Goal: Task Accomplishment & Management: Manage account settings

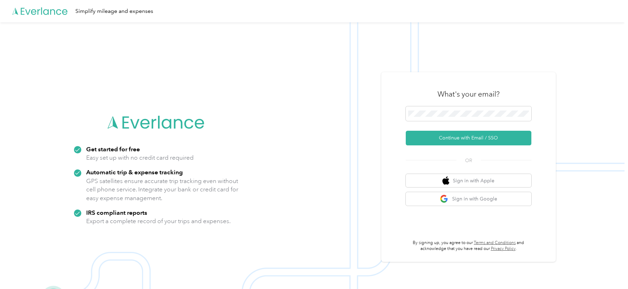
click at [451, 90] on h3 "What's your email?" at bounding box center [469, 94] width 62 height 10
click at [439, 138] on button "Continue with Email / SSO" at bounding box center [469, 138] width 126 height 15
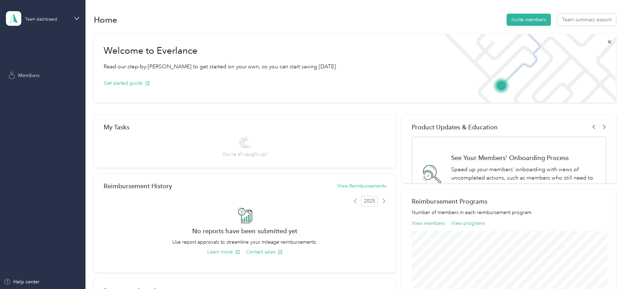
click at [30, 72] on span "Members" at bounding box center [28, 75] width 21 height 7
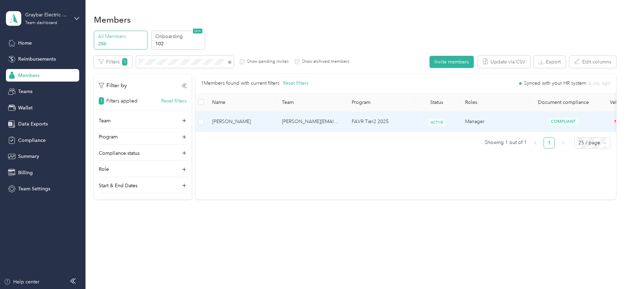
click at [333, 124] on td "[PERSON_NAME][EMAIL_ADDRESS][PERSON_NAME][DOMAIN_NAME]" at bounding box center [311, 122] width 70 height 20
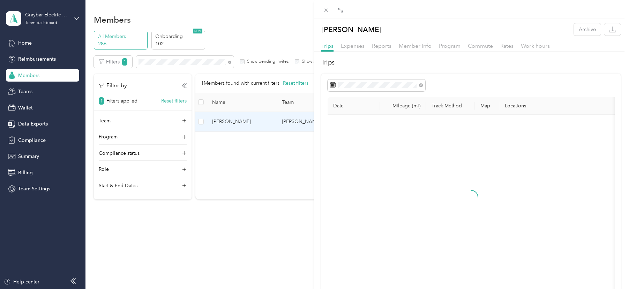
click at [26, 90] on div "[PERSON_NAME] Archive Trips Expenses Reports Member info Program Commute Rates …" at bounding box center [314, 144] width 628 height 289
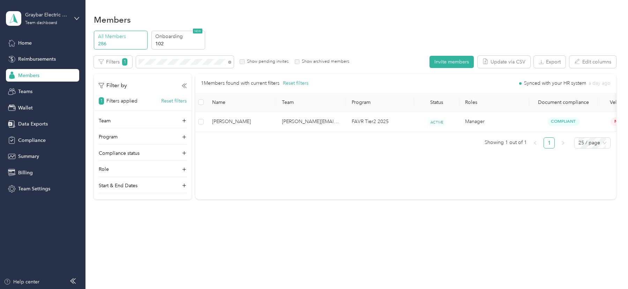
click at [26, 90] on div at bounding box center [314, 144] width 628 height 289
click at [26, 90] on span "Teams" at bounding box center [25, 91] width 14 height 7
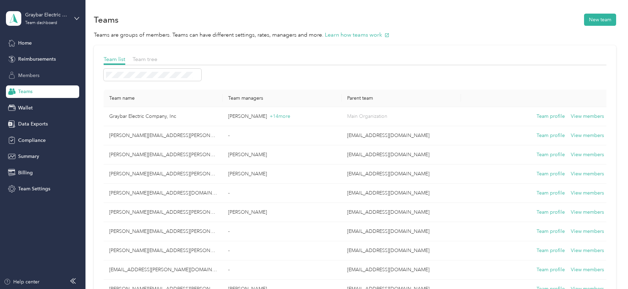
click at [18, 73] on span "Members" at bounding box center [28, 75] width 21 height 7
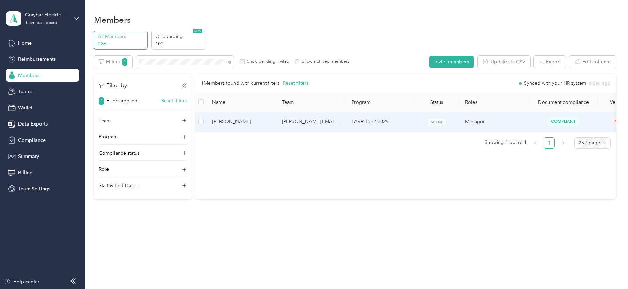
click at [245, 121] on span "[PERSON_NAME]" at bounding box center [241, 122] width 59 height 8
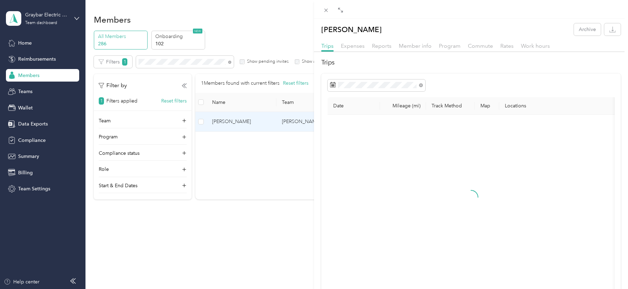
click at [380, 51] on div "Trips Expenses Reports Member info Program Commute Rates Work hours" at bounding box center [471, 47] width 314 height 10
click at [377, 44] on span "Reports" at bounding box center [382, 46] width 20 height 7
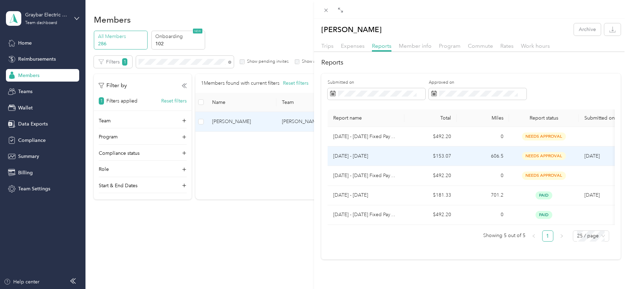
click at [396, 150] on td "[DATE] - [DATE]" at bounding box center [366, 157] width 77 height 20
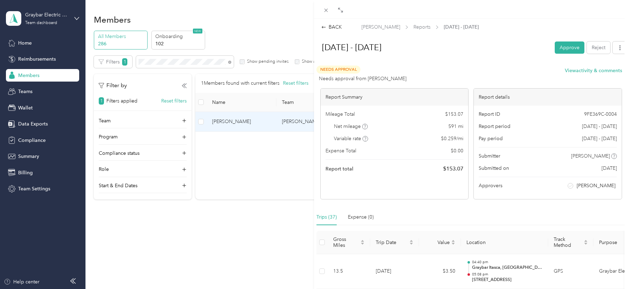
click at [332, 25] on div "BACK" at bounding box center [331, 26] width 21 height 7
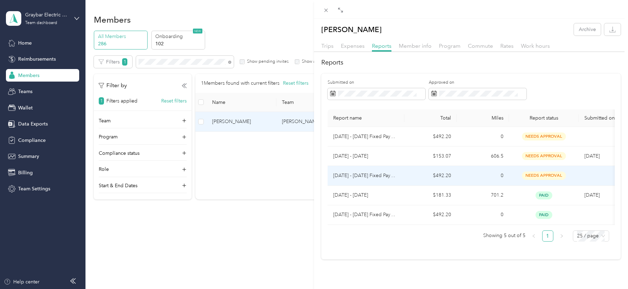
click at [379, 170] on td "[DATE] - [DATE] Fixed Payment" at bounding box center [366, 176] width 77 height 20
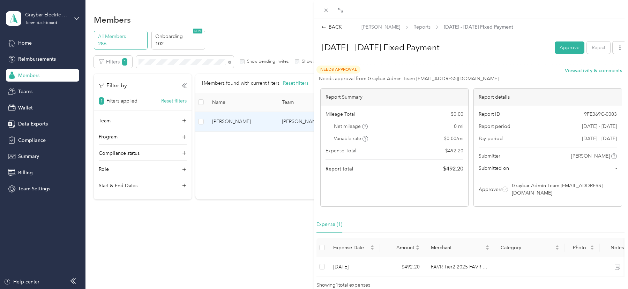
click at [170, 62] on div "BACK [PERSON_NAME] Reports [DATE] - [DATE] Fixed Payment [DATE] - [DATE] Fixed …" at bounding box center [314, 144] width 628 height 289
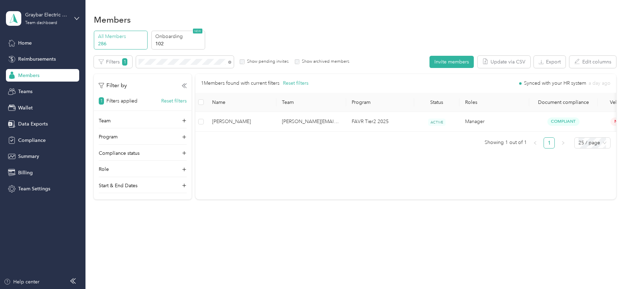
click at [167, 62] on div at bounding box center [314, 144] width 628 height 289
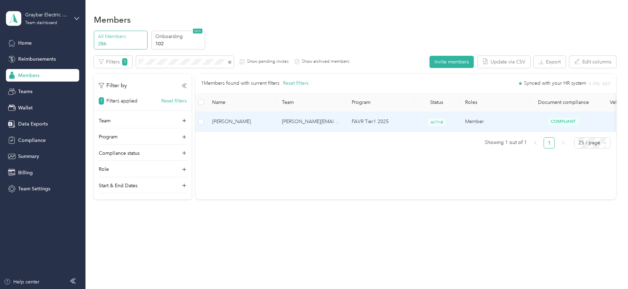
click at [239, 124] on span "[PERSON_NAME]" at bounding box center [241, 122] width 59 height 8
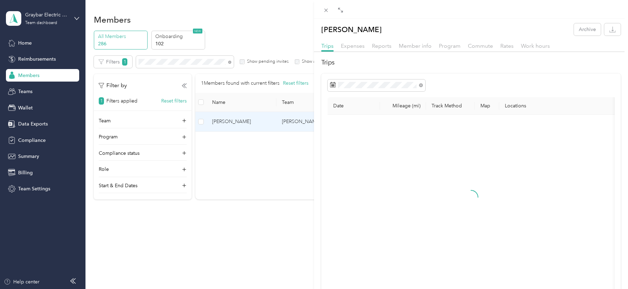
click at [407, 55] on div "Trips Expenses Reports Member info Program Commute Rates Work hours Trips Date …" at bounding box center [471, 182] width 314 height 281
click at [407, 49] on span "Member info" at bounding box center [415, 46] width 33 height 7
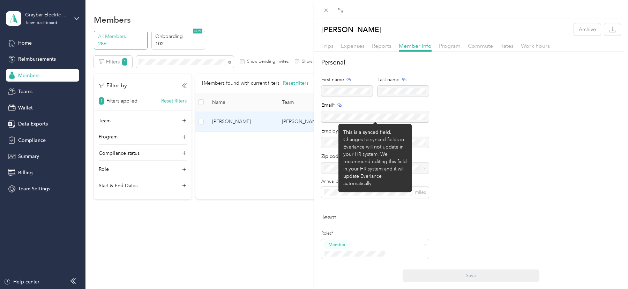
click at [358, 118] on div at bounding box center [374, 116] width 107 height 11
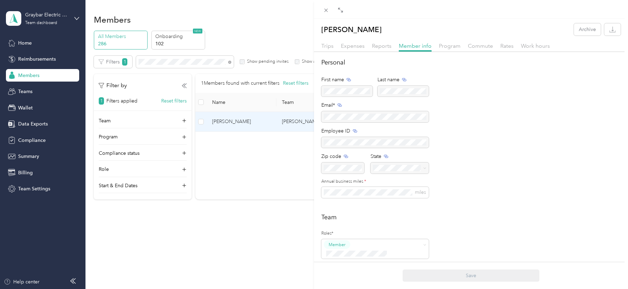
click at [358, 118] on div at bounding box center [374, 116] width 107 height 11
click at [63, 23] on div "[PERSON_NAME] Archive Trips Expenses Reports Member info Program Commute Rates …" at bounding box center [314, 144] width 628 height 289
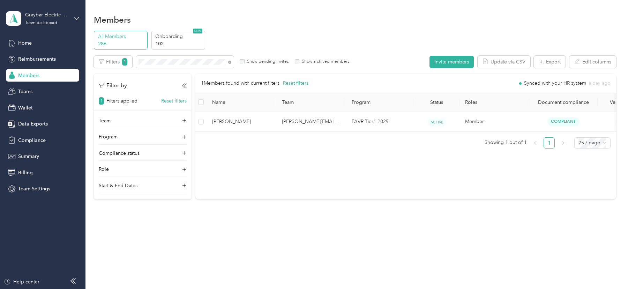
click at [62, 20] on div "Graybar Electric Company, Inc Team dashboard" at bounding box center [47, 18] width 44 height 14
click at [57, 89] on div "Log out" at bounding box center [79, 89] width 137 height 12
